Goal: Task Accomplishment & Management: Manage account settings

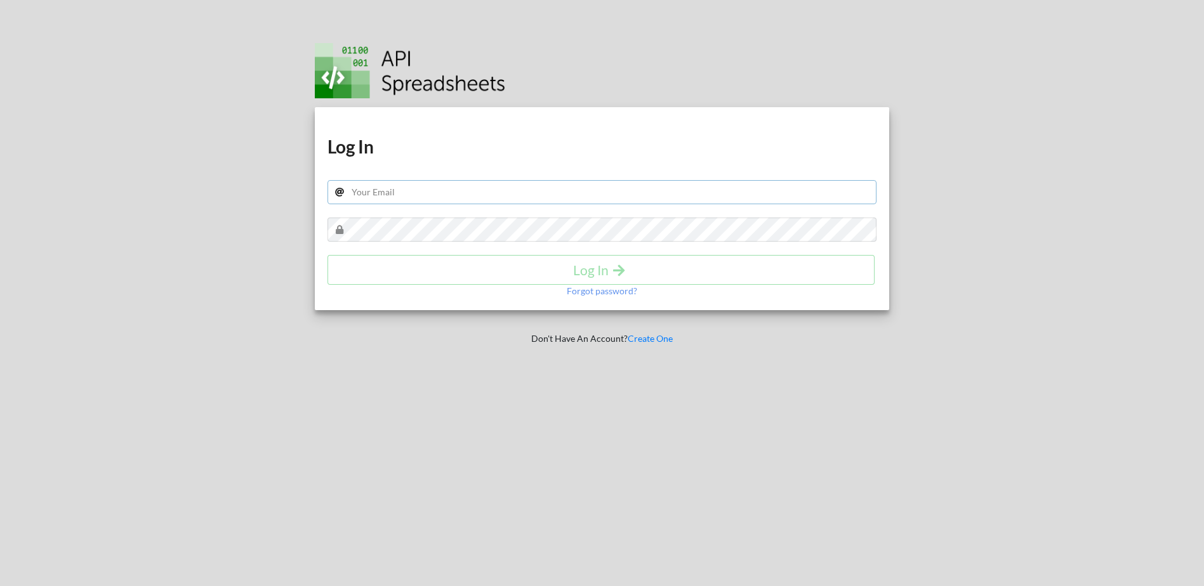
click at [453, 185] on input "text" at bounding box center [603, 192] width 550 height 24
click at [606, 414] on div "Download hidden Download hidden Log In Log In Forgot password? Don't Have An Ac…" at bounding box center [602, 293] width 612 height 586
click at [606, 297] on p "Forgot password?" at bounding box center [602, 291] width 70 height 13
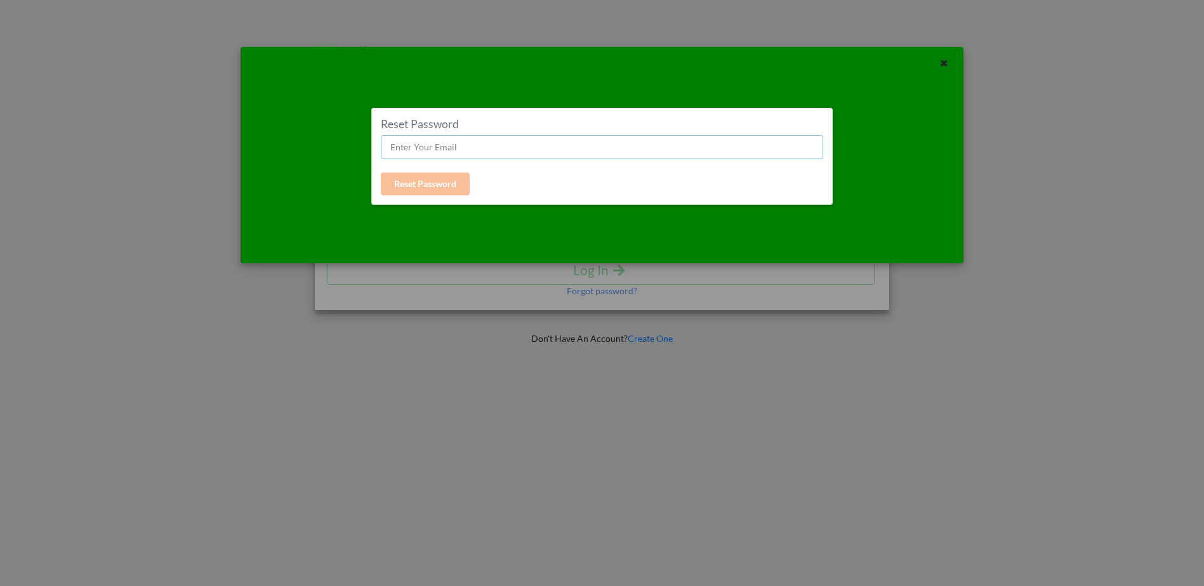
click at [478, 139] on input "text" at bounding box center [602, 147] width 442 height 24
type input "[EMAIL_ADDRESS][PERSON_NAME][DOMAIN_NAME]"
click at [437, 181] on button "Reset Password" at bounding box center [425, 184] width 89 height 23
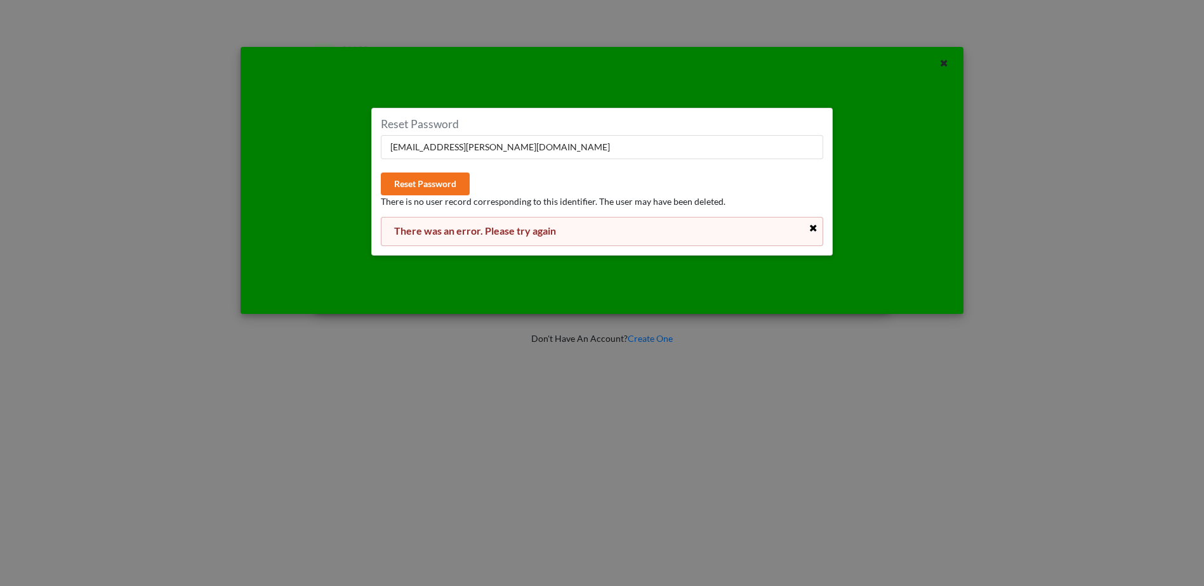
click at [811, 228] on icon at bounding box center [814, 228] width 11 height 9
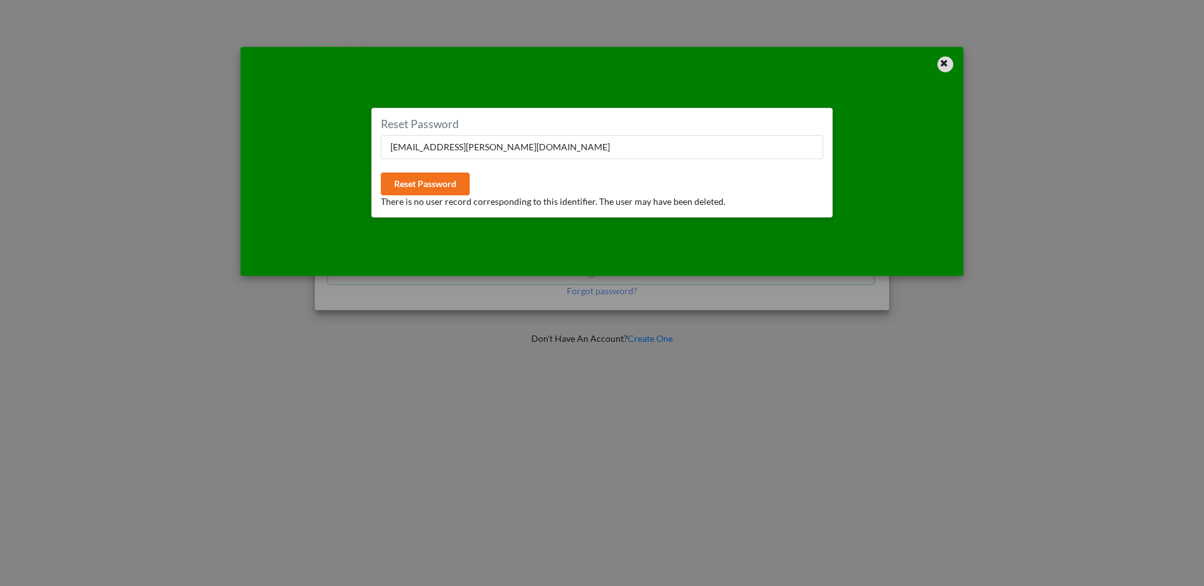
click at [951, 63] on div at bounding box center [945, 64] width 16 height 16
